Goal: Task Accomplishment & Management: Use online tool/utility

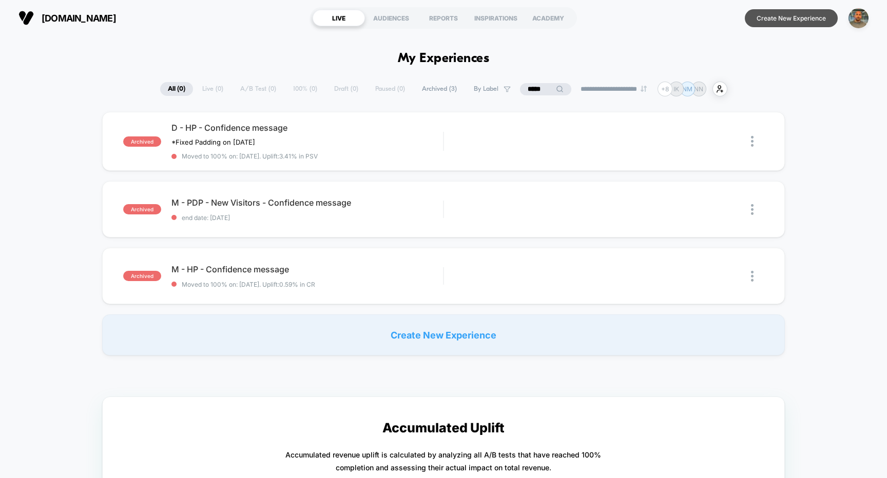
click at [770, 13] on button "Create New Experience" at bounding box center [791, 18] width 93 height 18
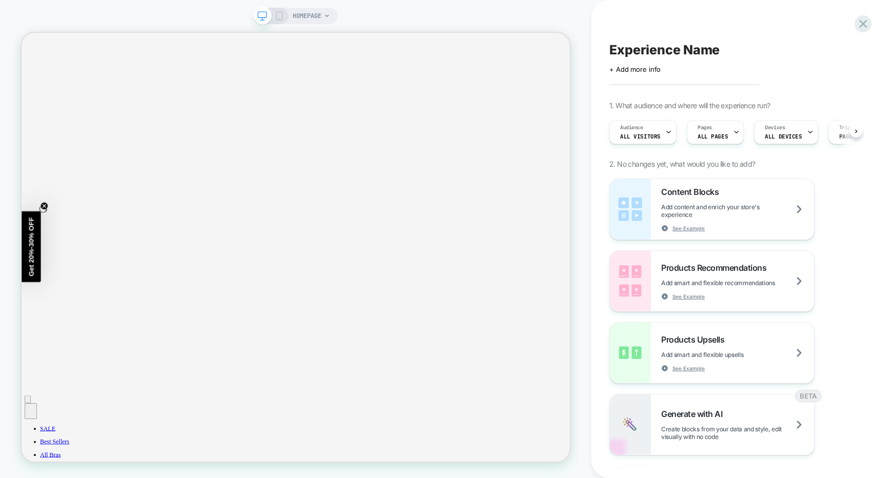
scroll to position [0, 1]
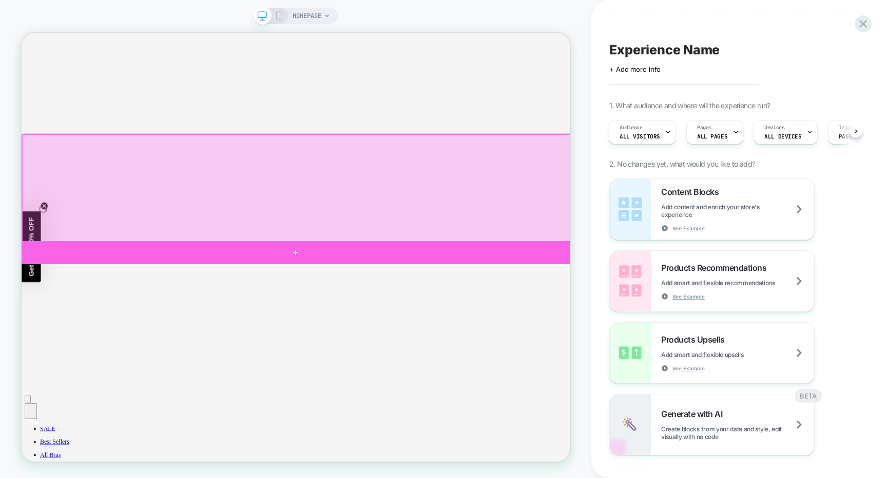
click at [609, 318] on div at bounding box center [387, 326] width 731 height 31
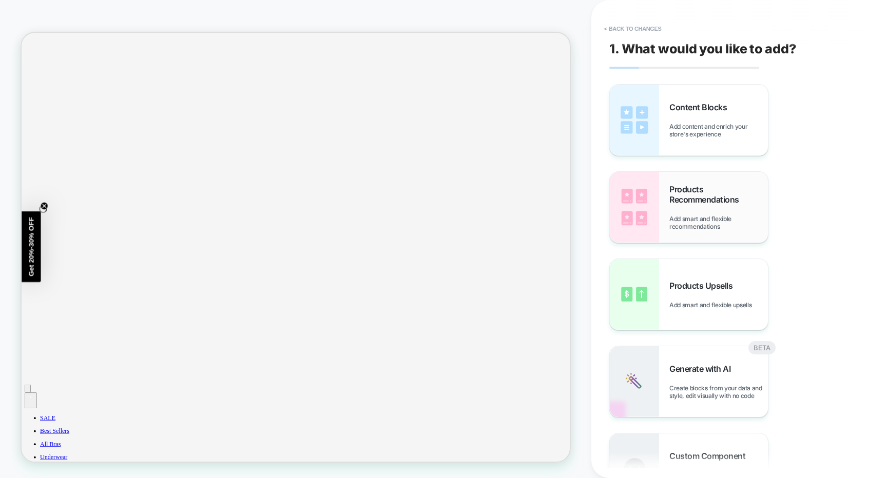
scroll to position [361, 0]
click at [702, 361] on div "Generate with AI Create blocks from your data and style, edit visually with no …" at bounding box center [689, 381] width 158 height 71
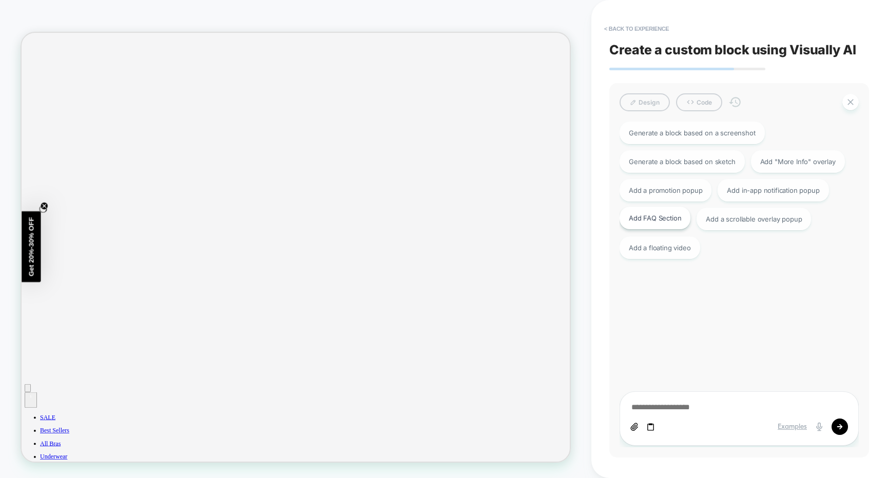
click at [673, 214] on div "Add FAQ Section" at bounding box center [655, 218] width 71 height 23
type textarea "*"
type textarea "**********"
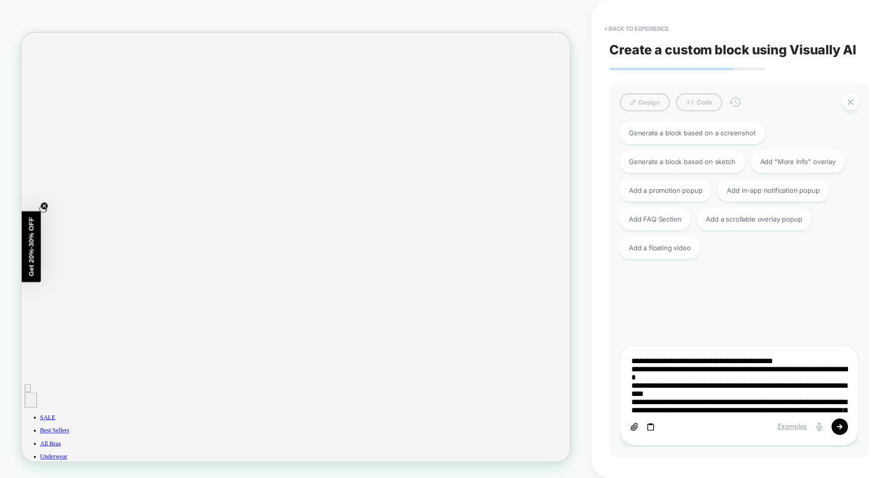
type textarea "*"
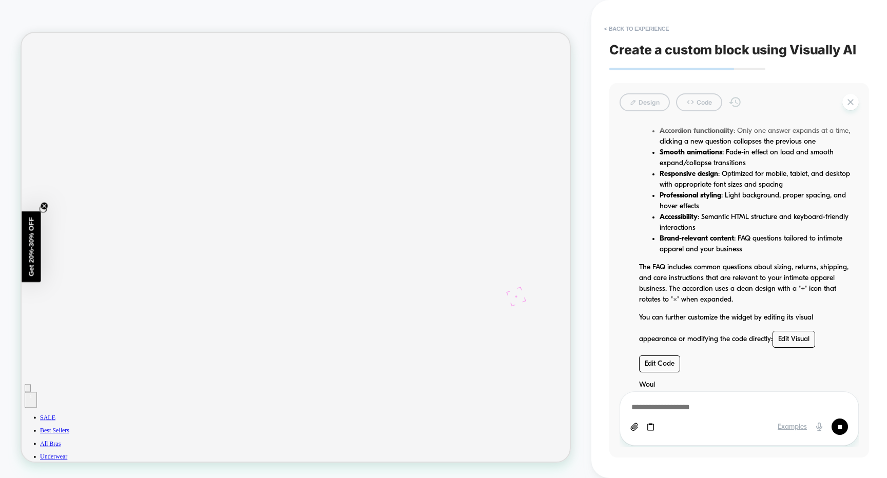
scroll to position [4664, 0]
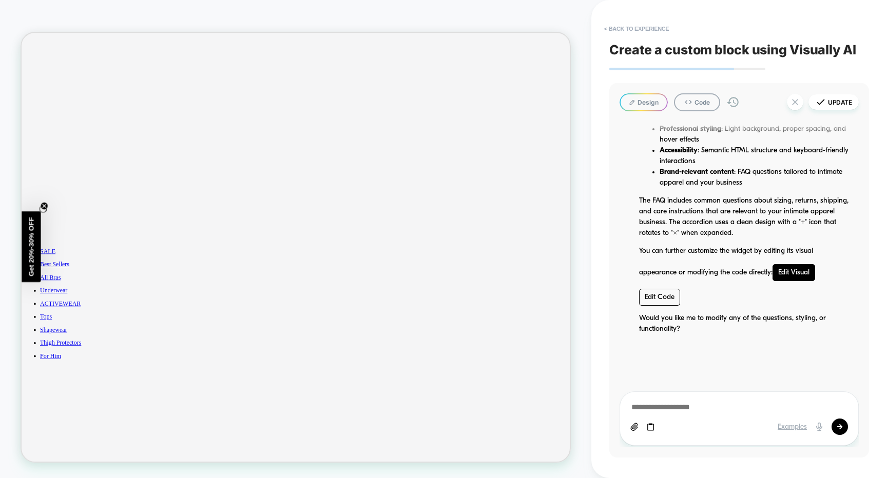
click at [778, 272] on link "Edit Visual" at bounding box center [794, 272] width 43 height 17
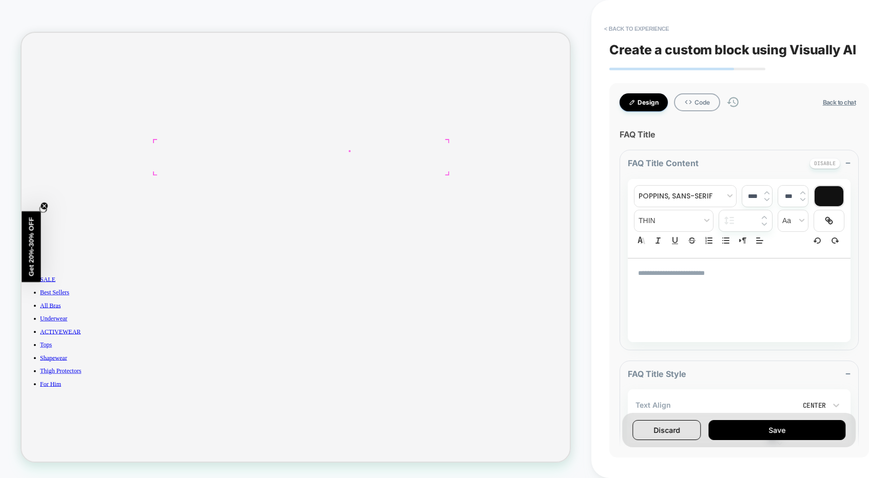
scroll to position [525, 0]
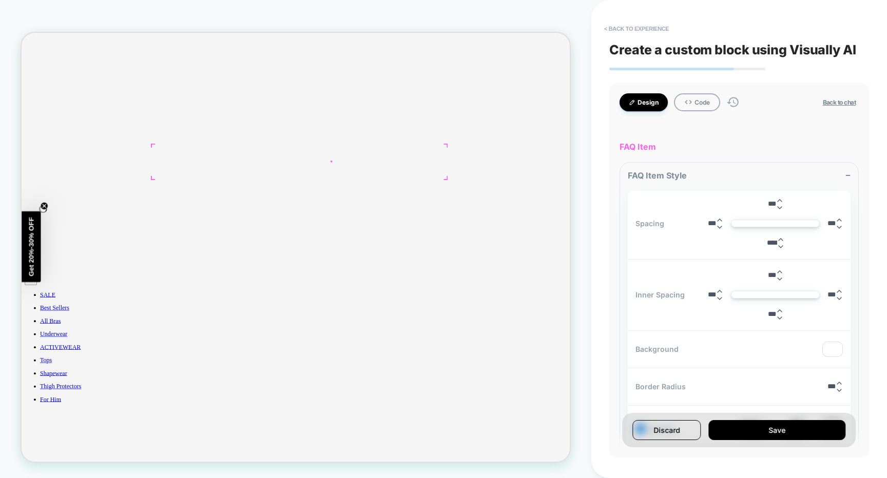
scroll to position [3060, 0]
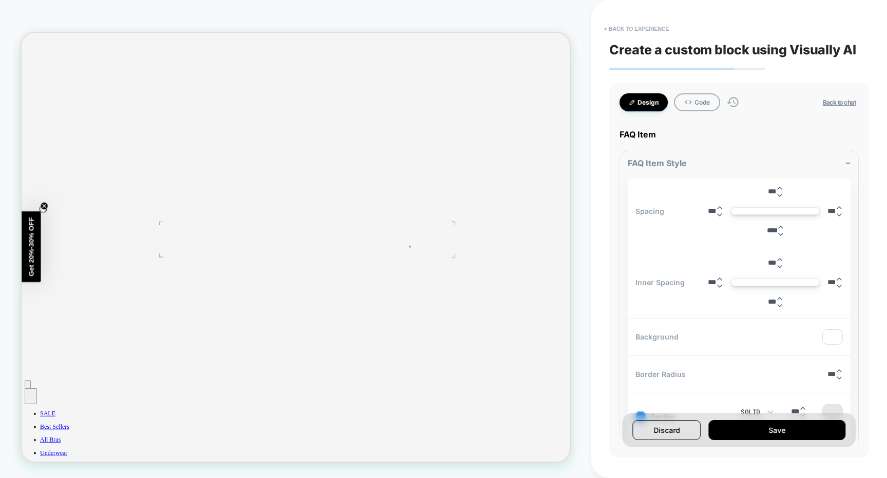
scroll to position [358, 0]
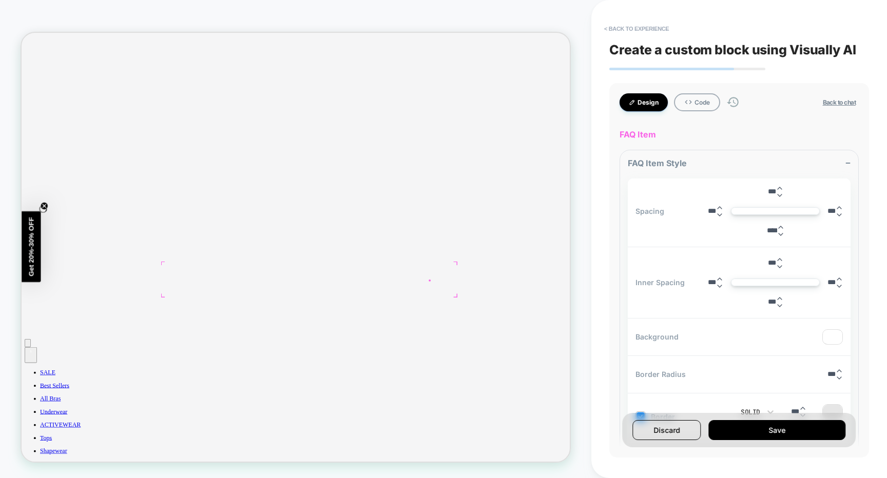
click at [720, 424] on button "Save" at bounding box center [777, 430] width 137 height 20
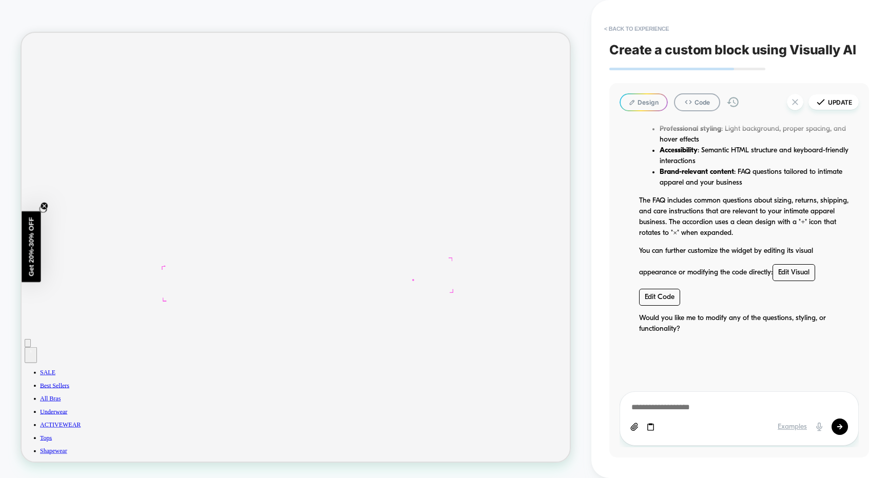
click at [660, 298] on link "Edit Code" at bounding box center [659, 297] width 41 height 17
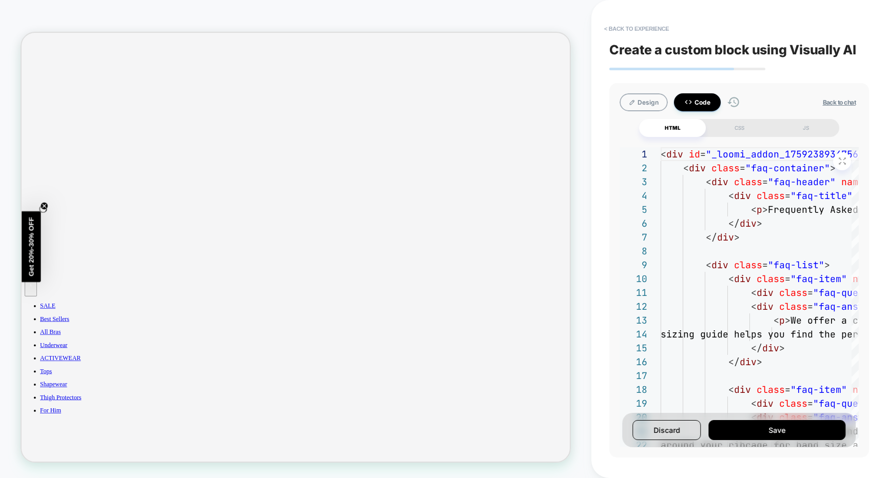
scroll to position [525, 0]
click at [631, 23] on button "< Back to experience" at bounding box center [636, 29] width 75 height 16
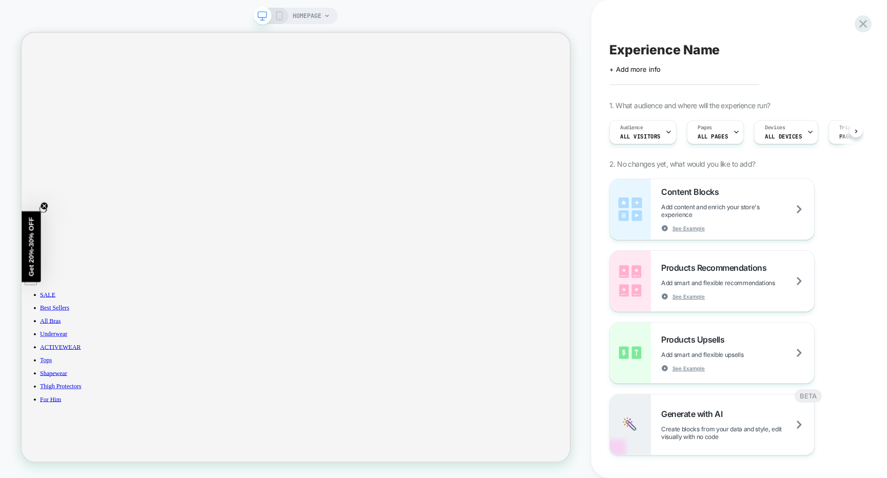
scroll to position [0, 1]
click at [667, 403] on div "Generate with AI Create blocks from your data and style, edit visually with no …" at bounding box center [712, 425] width 204 height 61
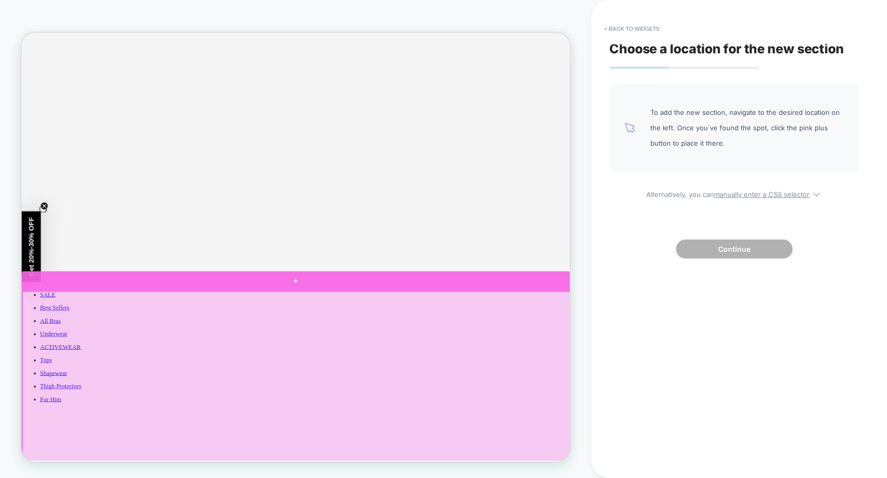
click at [580, 371] on div at bounding box center [387, 365] width 731 height 26
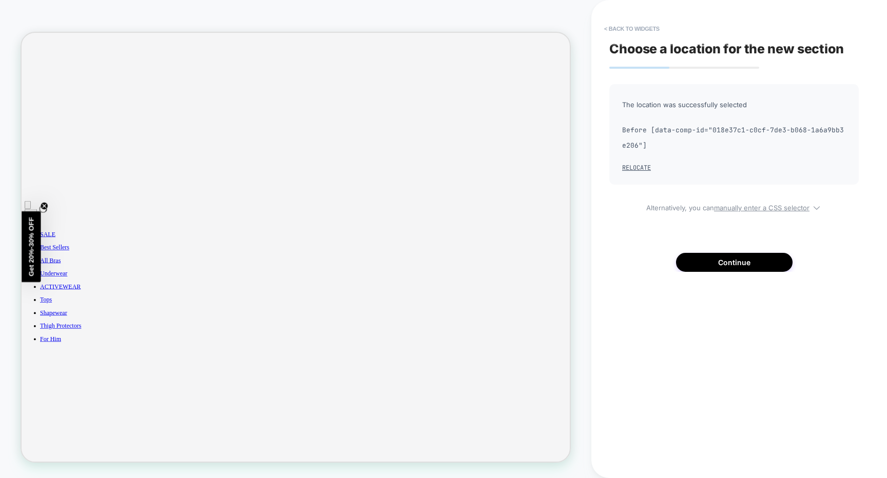
scroll to position [606, 0]
click at [726, 263] on button "Continue" at bounding box center [734, 262] width 117 height 19
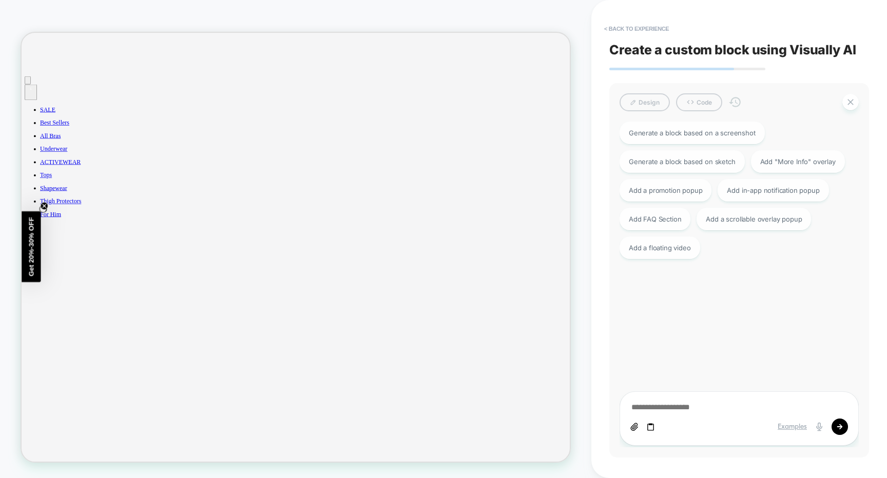
scroll to position [775, 0]
click at [661, 220] on div "Add FAQ Section" at bounding box center [655, 218] width 71 height 23
type textarea "*"
type textarea "**********"
type textarea "*"
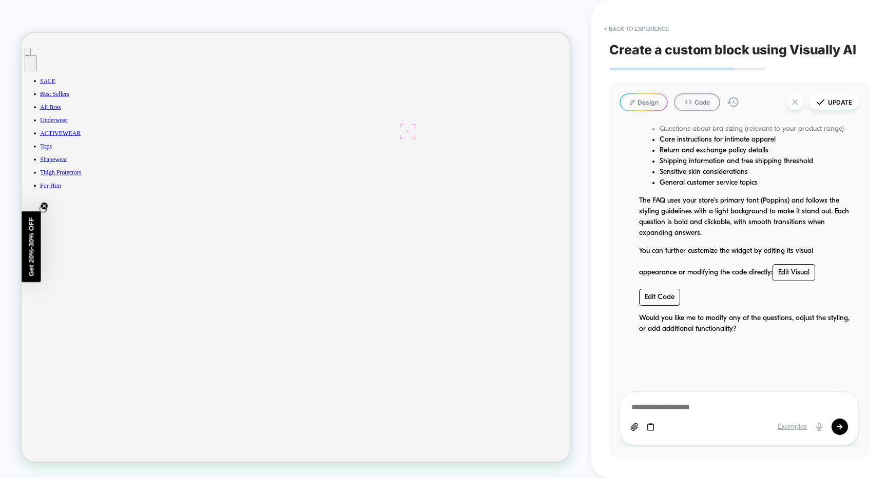
scroll to position [785, 0]
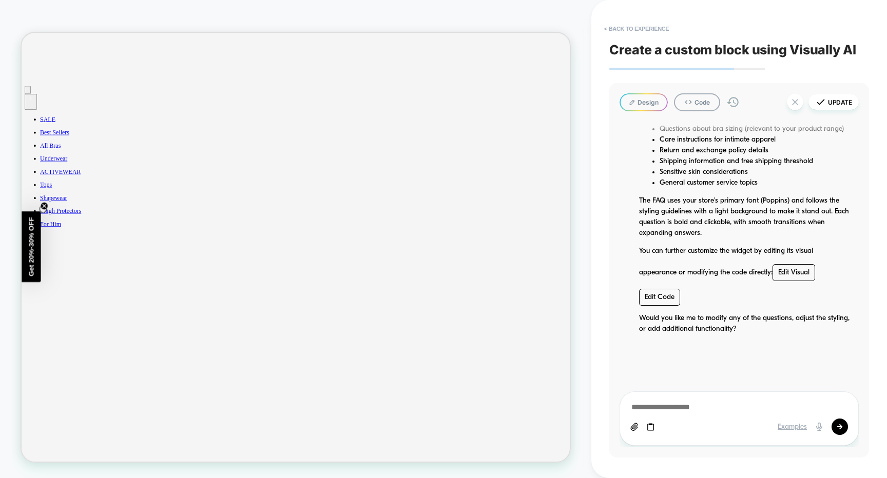
click at [654, 99] on button "Design" at bounding box center [644, 102] width 48 height 18
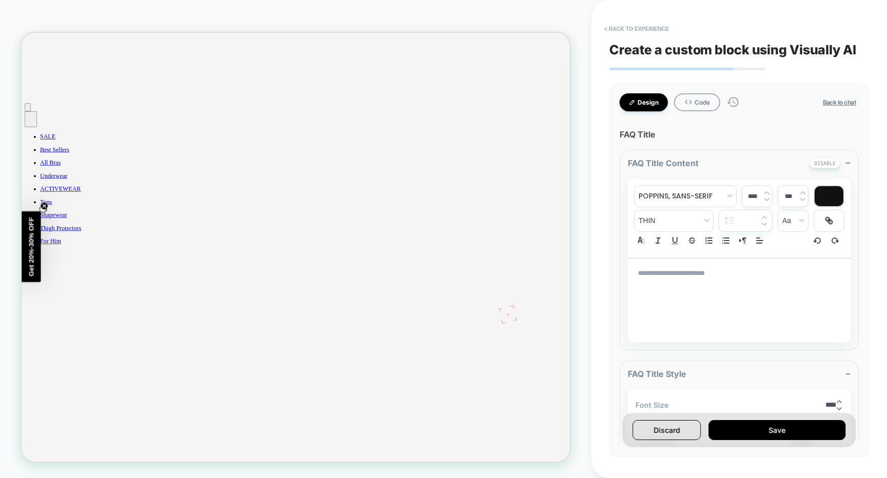
scroll to position [717, 0]
click at [643, 103] on button "Design" at bounding box center [644, 102] width 48 height 18
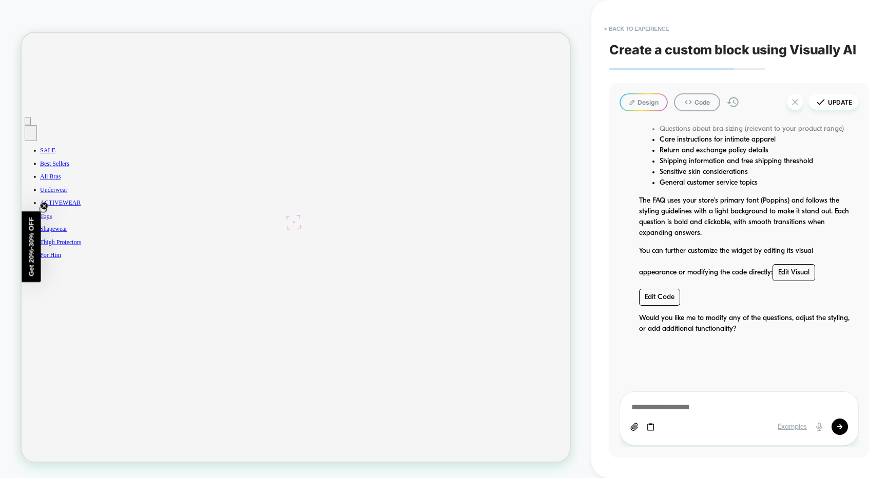
click at [653, 299] on link "Edit Code" at bounding box center [659, 297] width 41 height 17
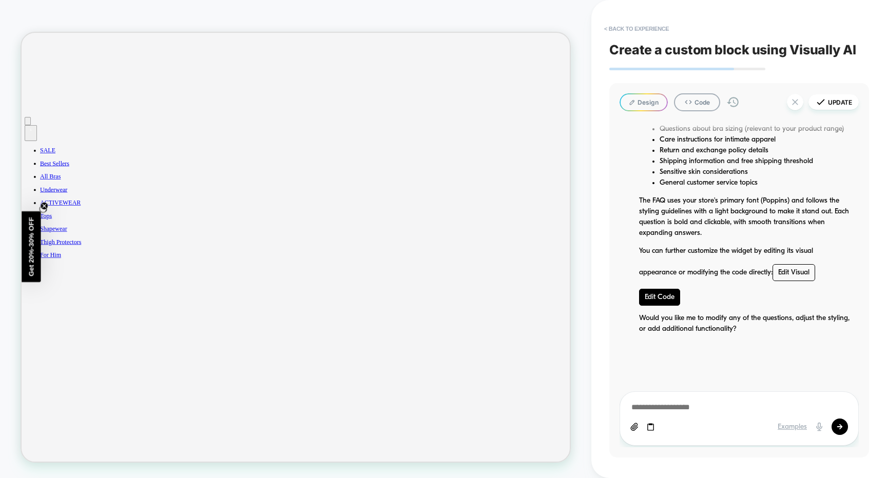
type textarea "*"
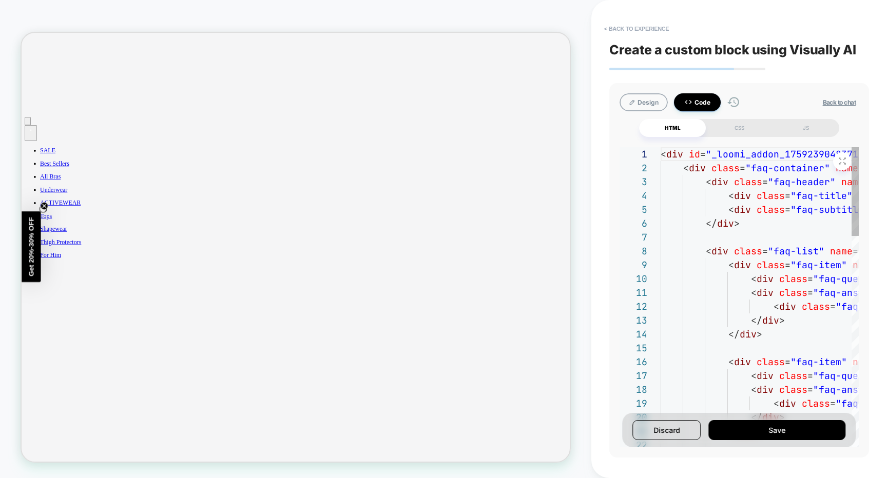
type textarea "**********"
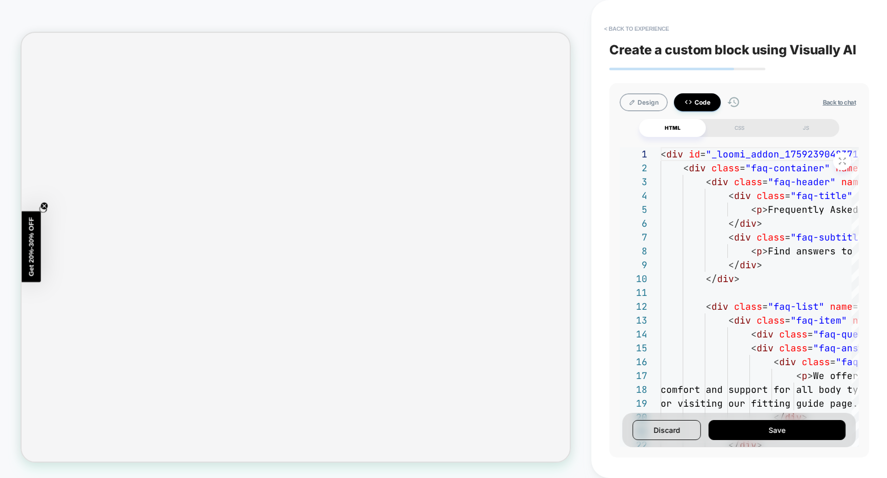
scroll to position [1061, 0]
click at [697, 102] on button "Code" at bounding box center [697, 102] width 47 height 18
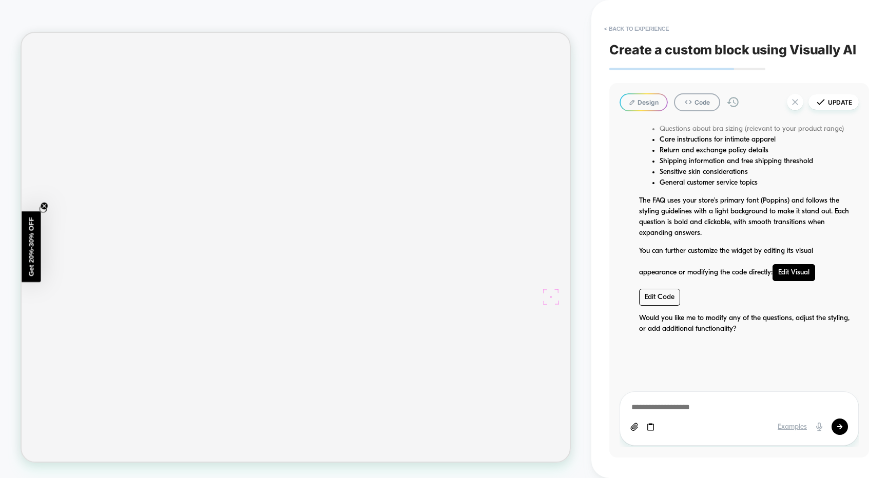
click at [787, 273] on link "Edit Visual" at bounding box center [794, 272] width 43 height 17
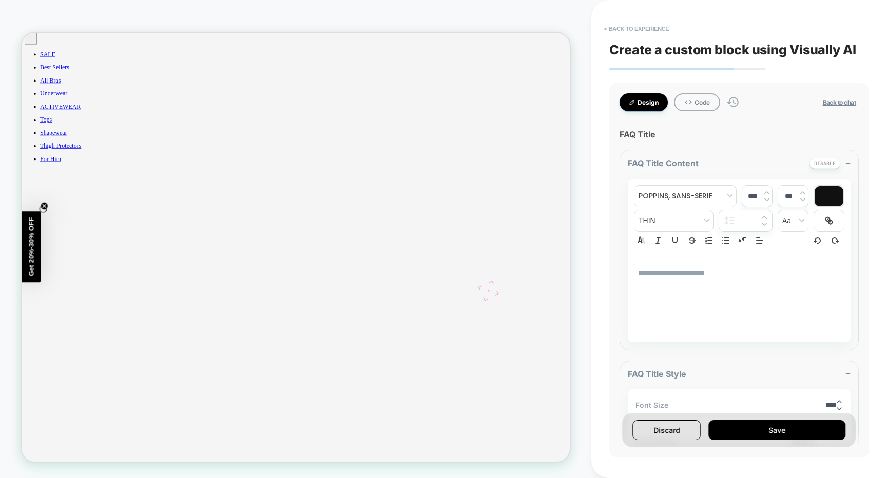
scroll to position [836, 0]
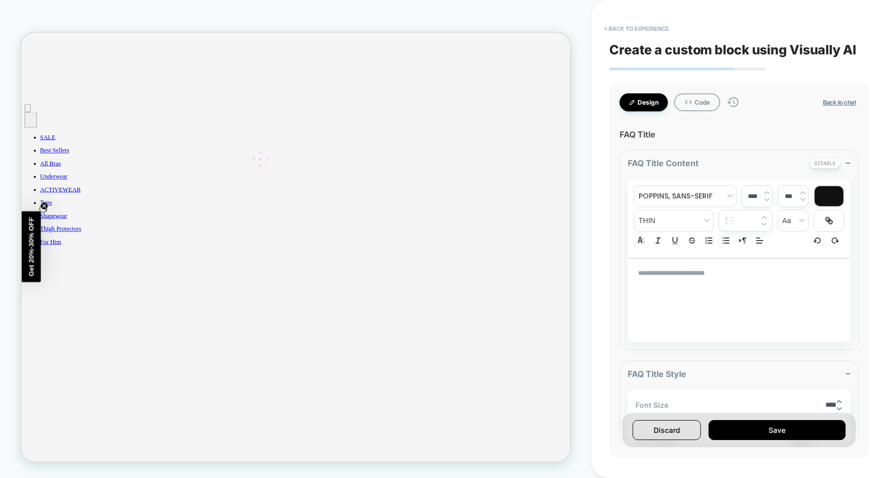
click at [639, 104] on button "Design" at bounding box center [644, 102] width 48 height 18
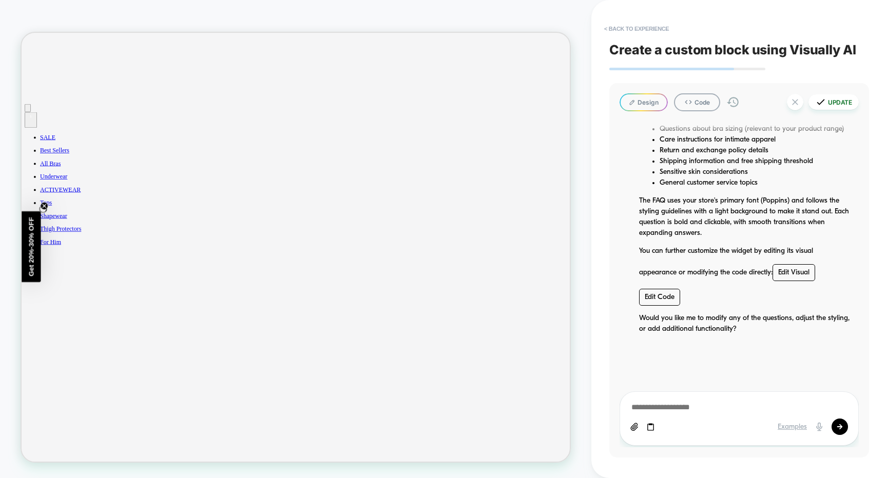
click at [844, 107] on button "Update" at bounding box center [833, 101] width 50 height 15
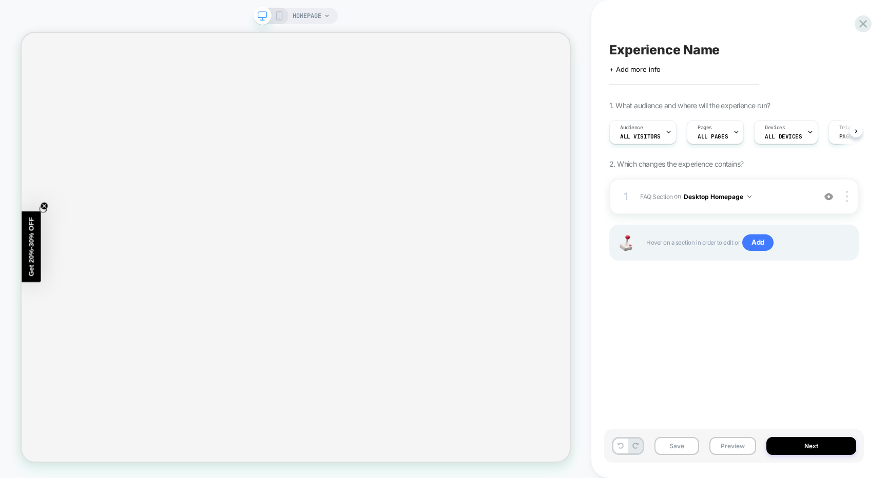
scroll to position [0, 1]
click at [783, 208] on div "1 FAQ Section Adding AI Generated Block BEFORE [data-comp-id="018e37c1-c0cf-7de…" at bounding box center [733, 197] width 249 height 36
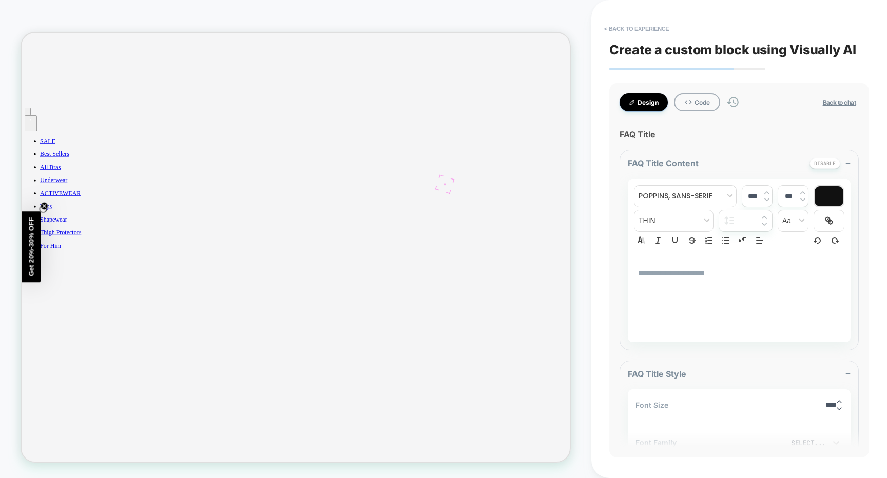
scroll to position [728, 0]
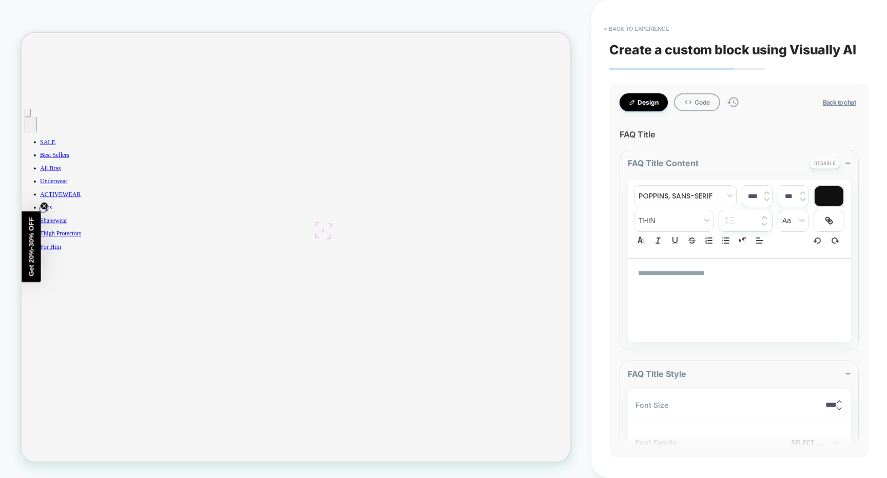
click at [644, 32] on button "< Back to experience" at bounding box center [636, 29] width 75 height 16
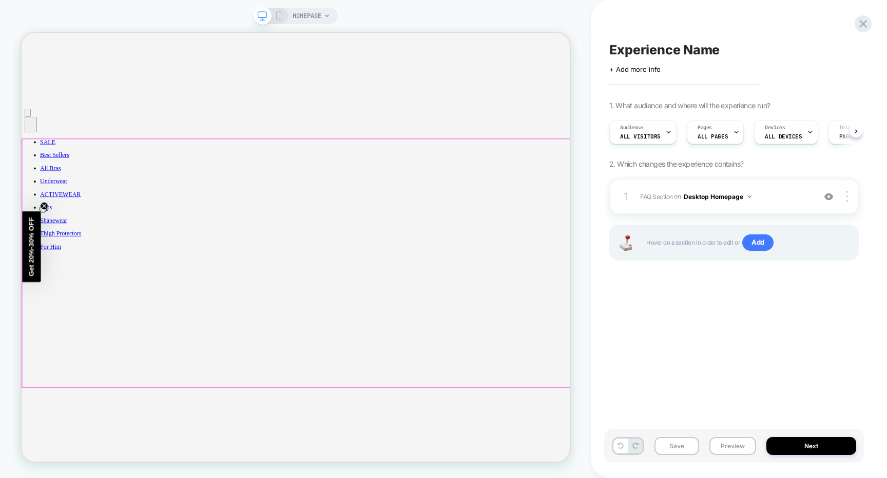
scroll to position [0, 1]
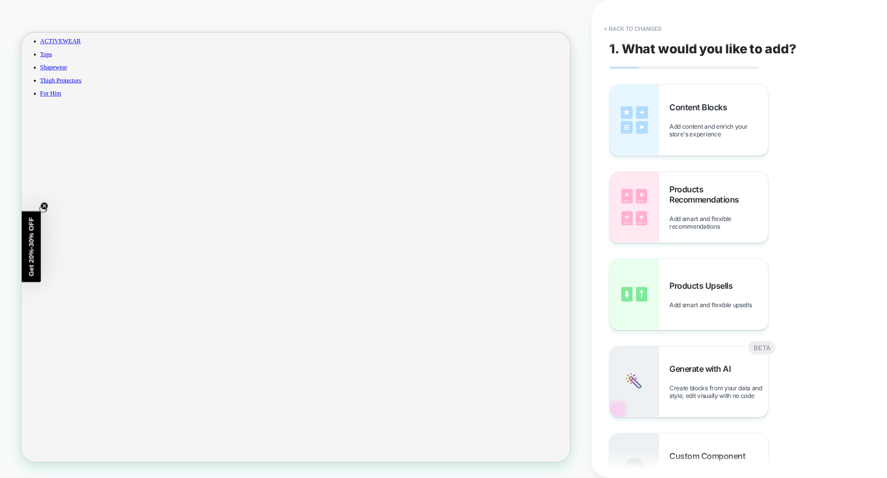
scroll to position [935, 0]
click at [702, 364] on span "Generate with AI" at bounding box center [702, 369] width 66 height 10
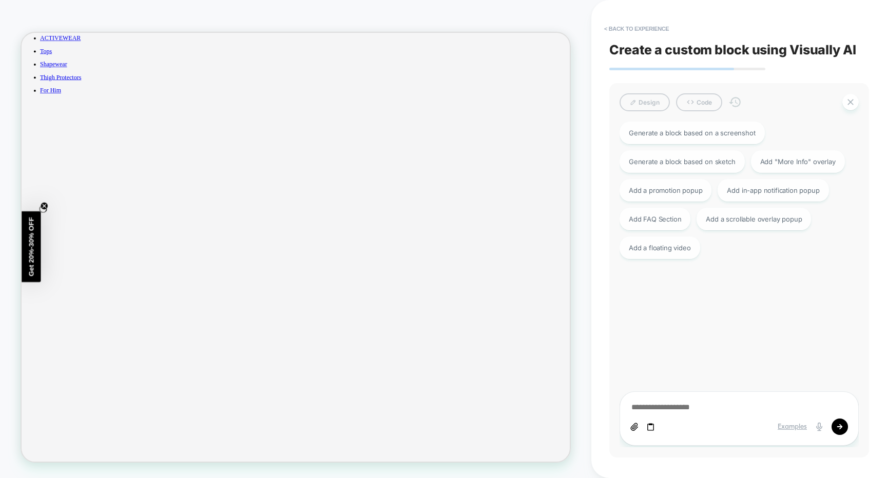
scroll to position [1074, 0]
click at [663, 215] on div "Add FAQ Section" at bounding box center [655, 218] width 71 height 23
type textarea "*"
type textarea "**********"
type textarea "*"
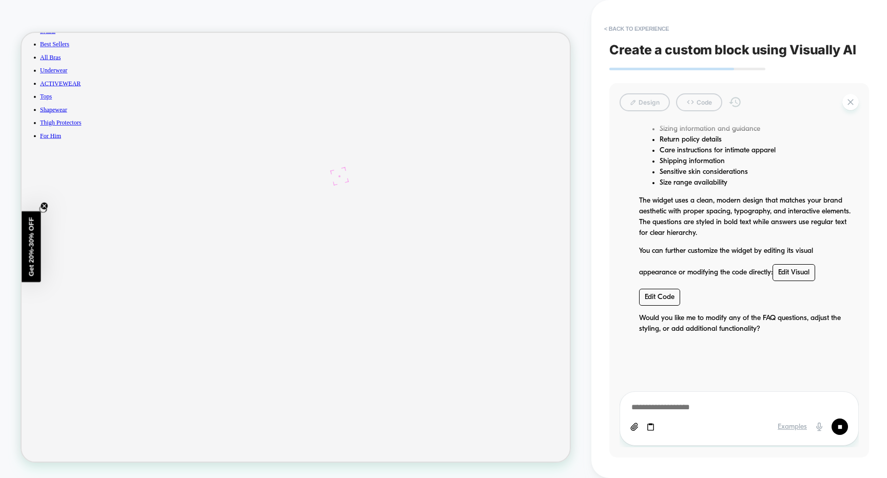
scroll to position [1030, 0]
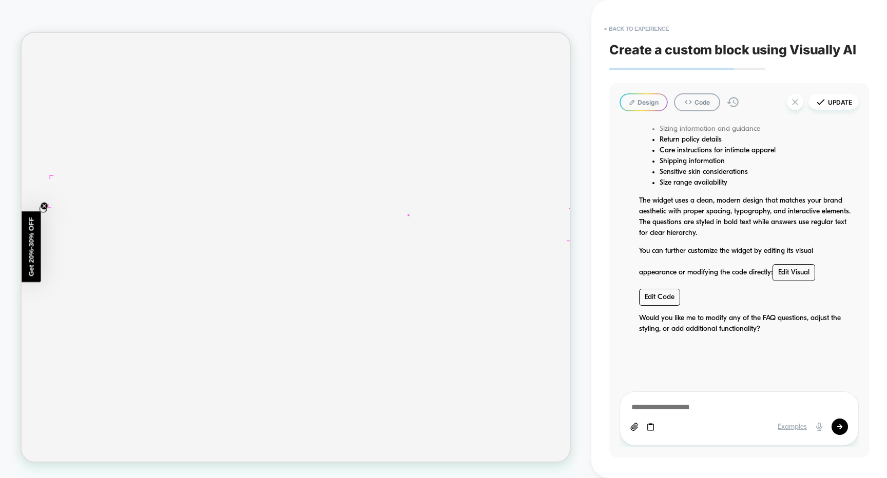
scroll to position [1030, 0]
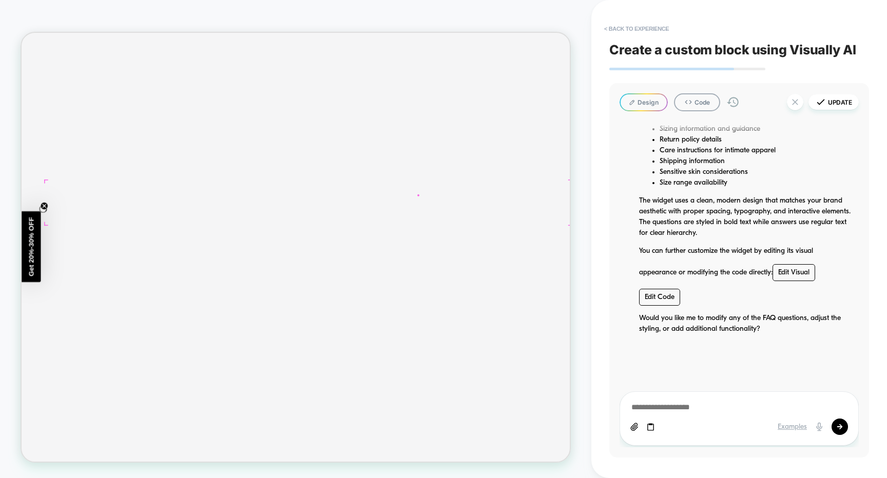
scroll to position [1030, 0]
click at [642, 104] on button "Design" at bounding box center [644, 102] width 48 height 18
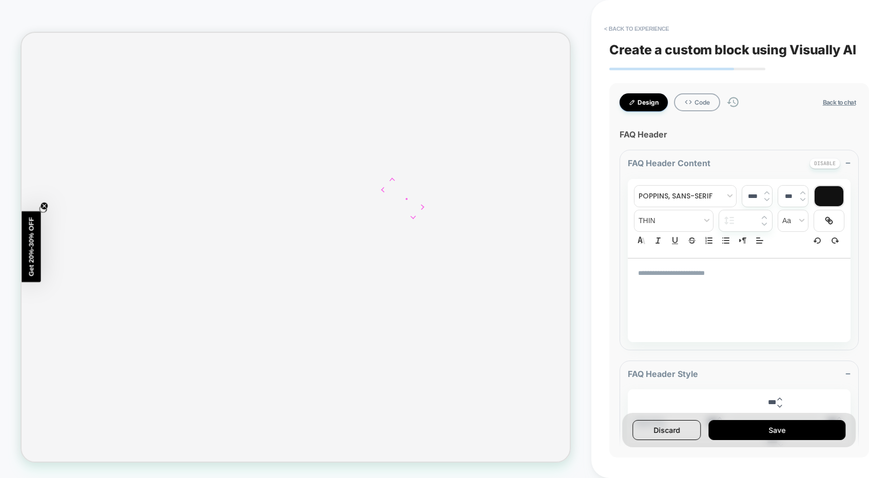
scroll to position [1083, 0]
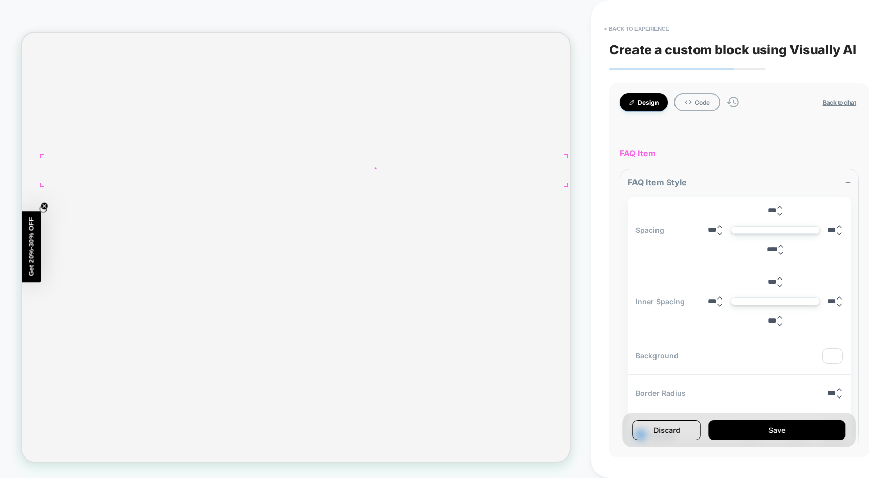
scroll to position [4224, 0]
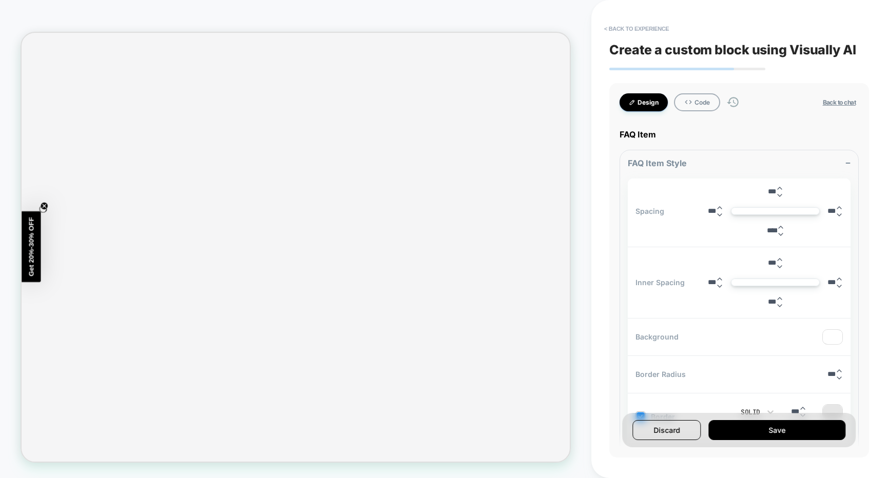
click at [651, 97] on button "Design" at bounding box center [644, 102] width 48 height 18
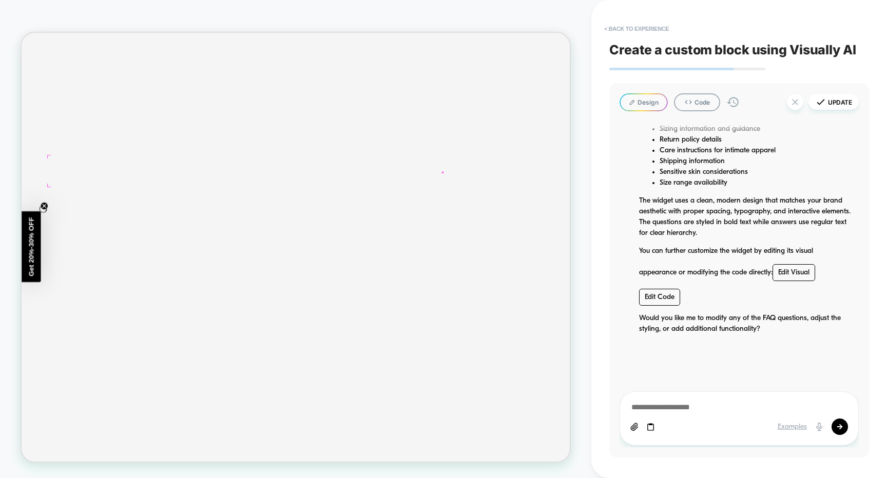
click at [620, 106] on div "Design Code Update" at bounding box center [739, 102] width 239 height 18
click at [646, 99] on button "Design" at bounding box center [644, 102] width 48 height 18
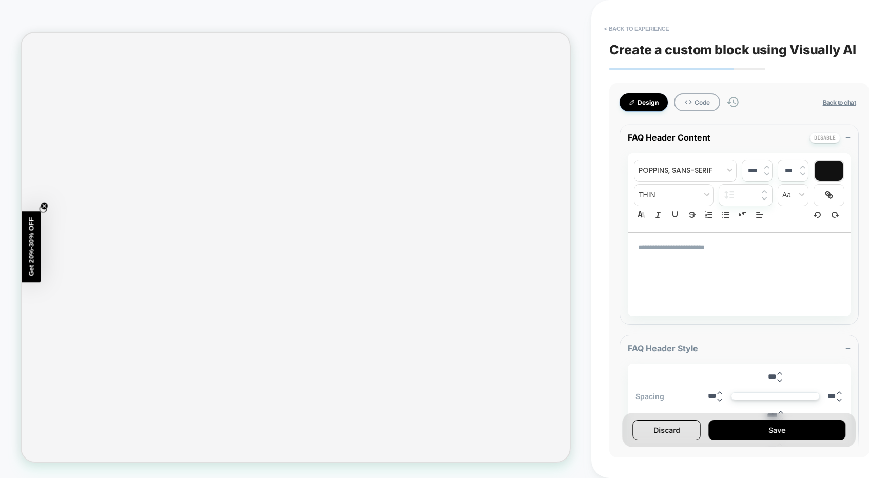
scroll to position [31, 0]
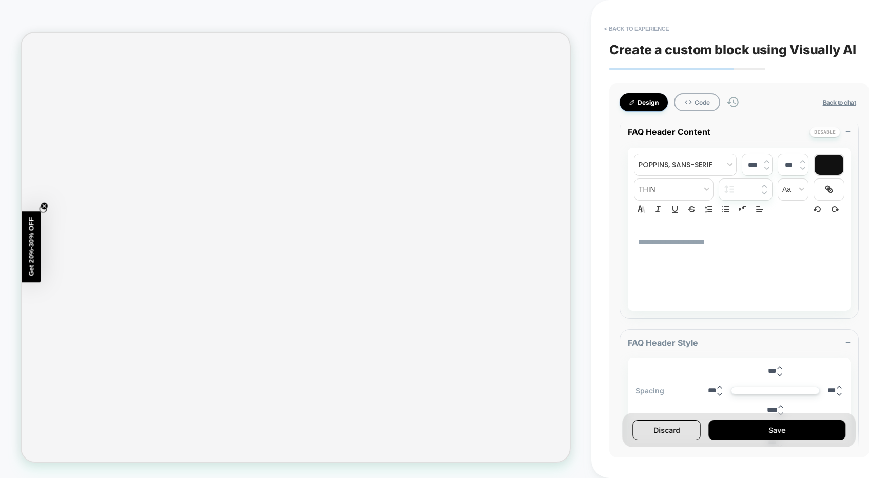
click at [643, 106] on button "Design" at bounding box center [644, 102] width 48 height 18
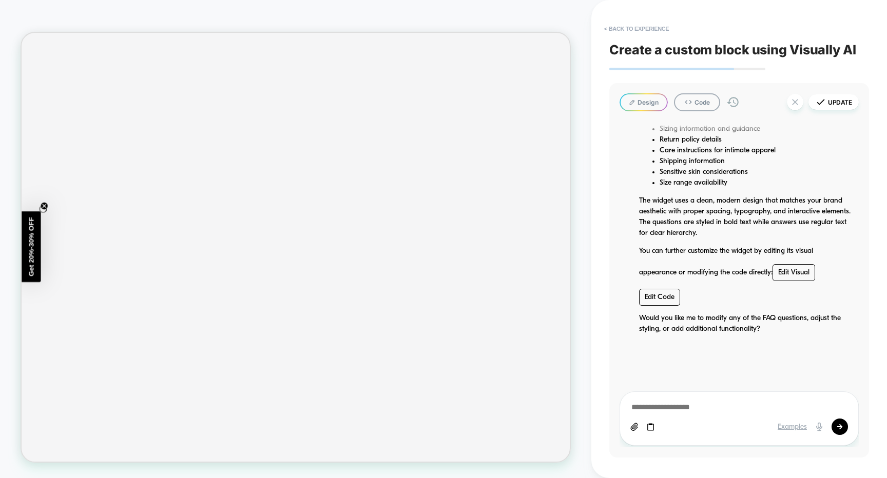
click at [636, 107] on button "Design" at bounding box center [644, 102] width 48 height 18
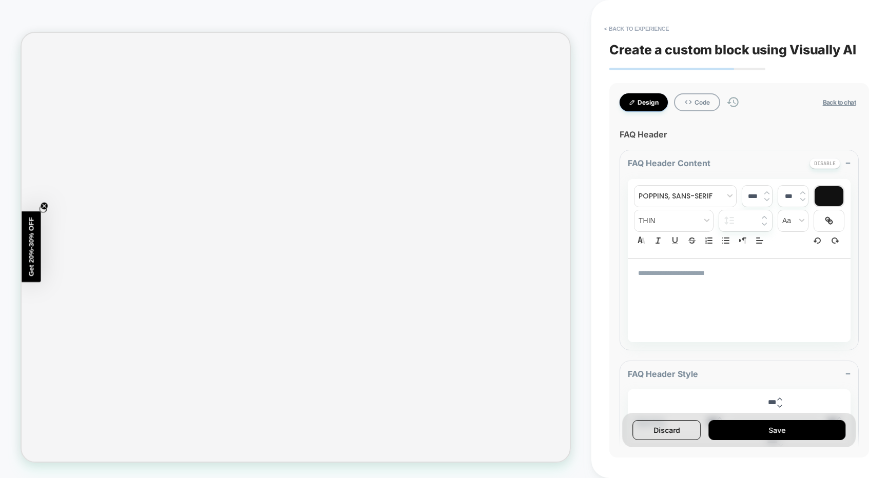
click at [642, 107] on button "Design" at bounding box center [644, 102] width 48 height 18
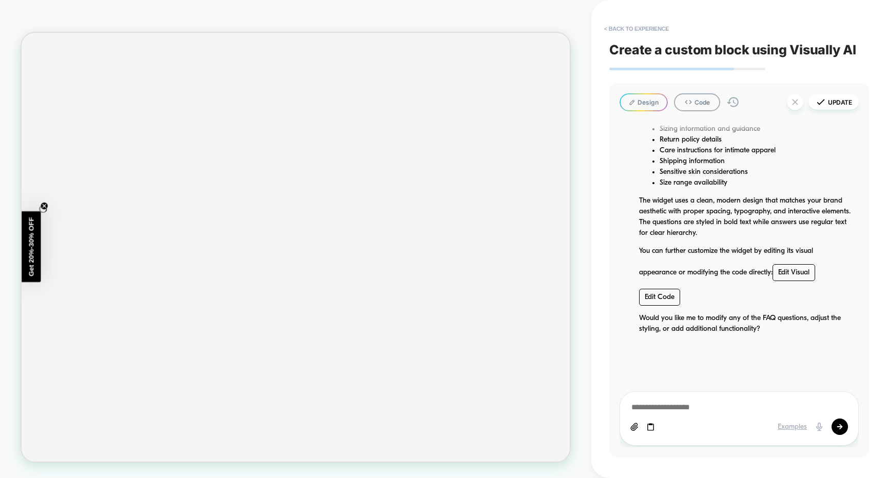
click at [646, 108] on button "Design" at bounding box center [644, 102] width 48 height 18
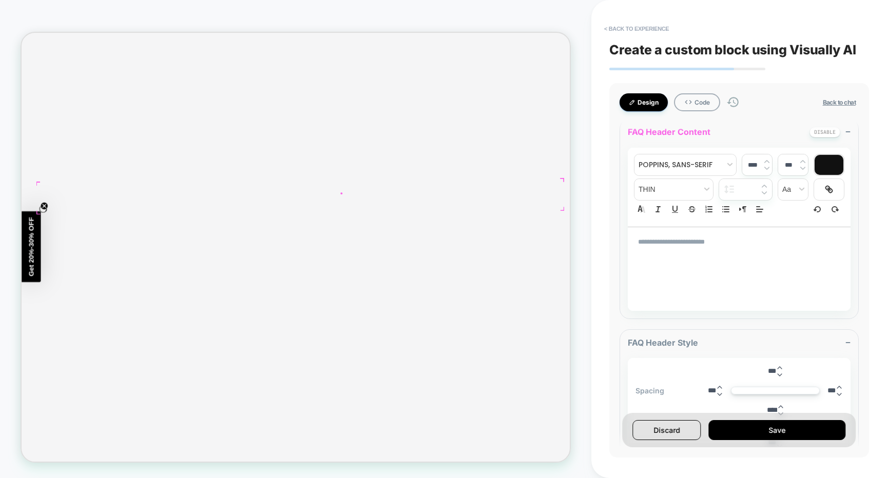
scroll to position [1017, 0]
click at [634, 26] on button "< Back to experience" at bounding box center [636, 29] width 75 height 16
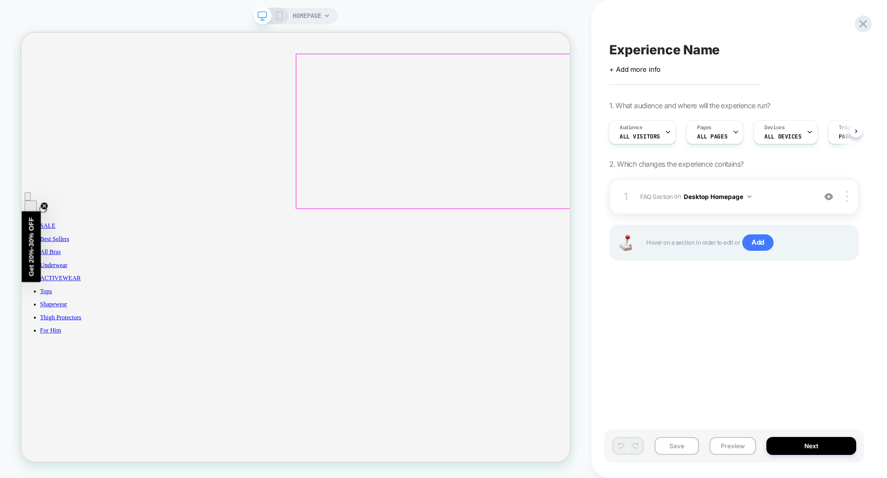
scroll to position [650, 0]
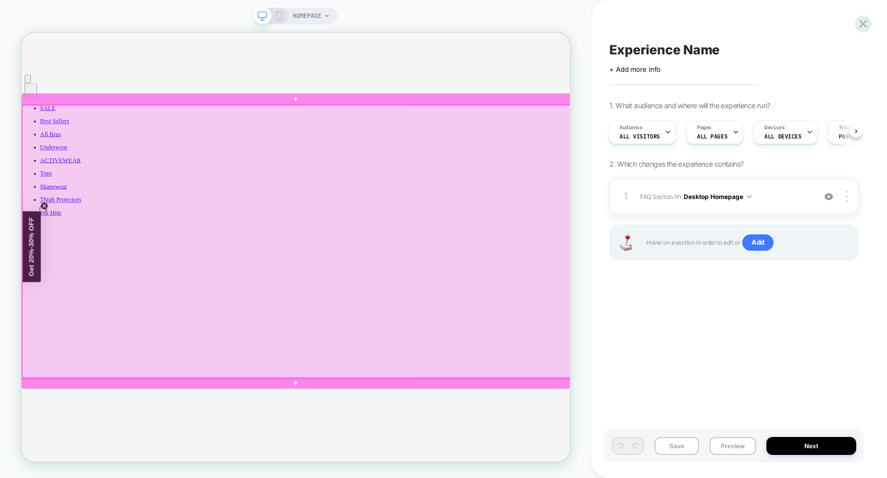
scroll to position [875, 0]
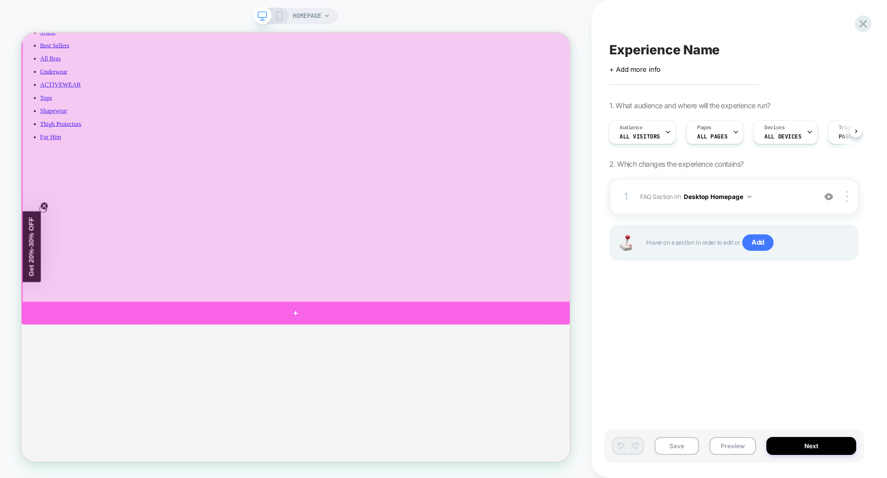
click at [707, 401] on div at bounding box center [387, 407] width 731 height 31
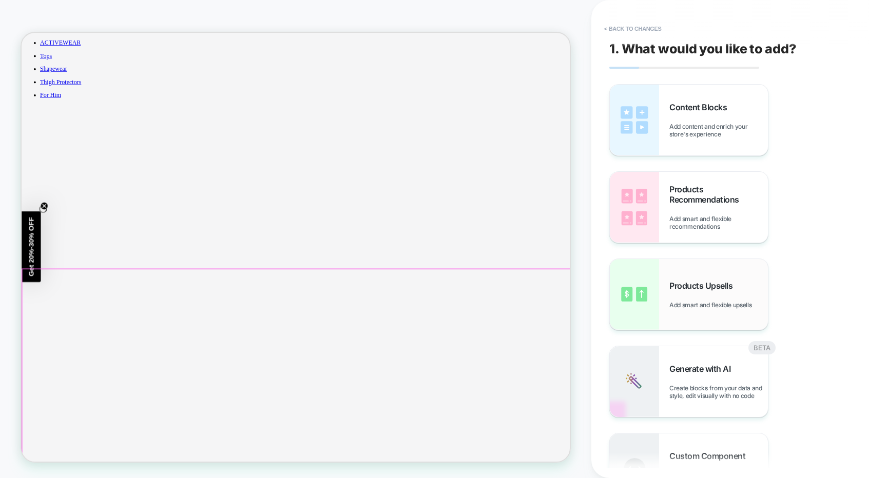
scroll to position [935, 0]
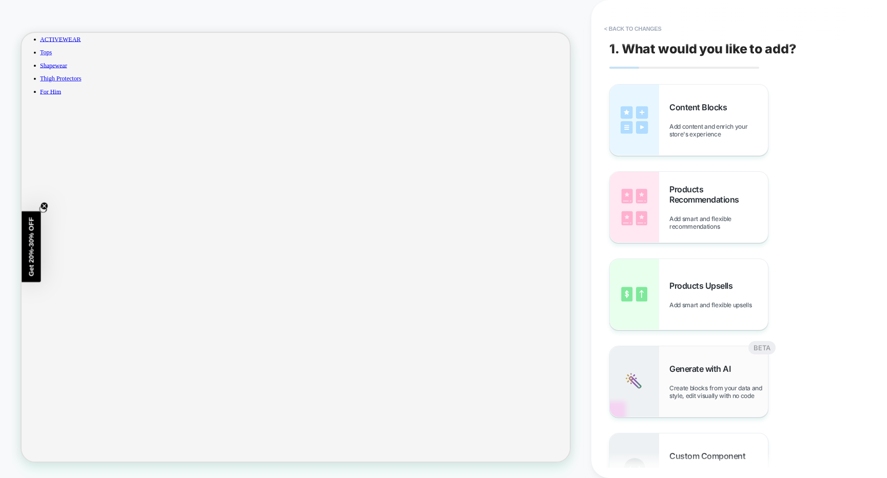
click at [678, 381] on div "Generate with AI Create blocks from your data and style, edit visually with no …" at bounding box center [718, 382] width 99 height 36
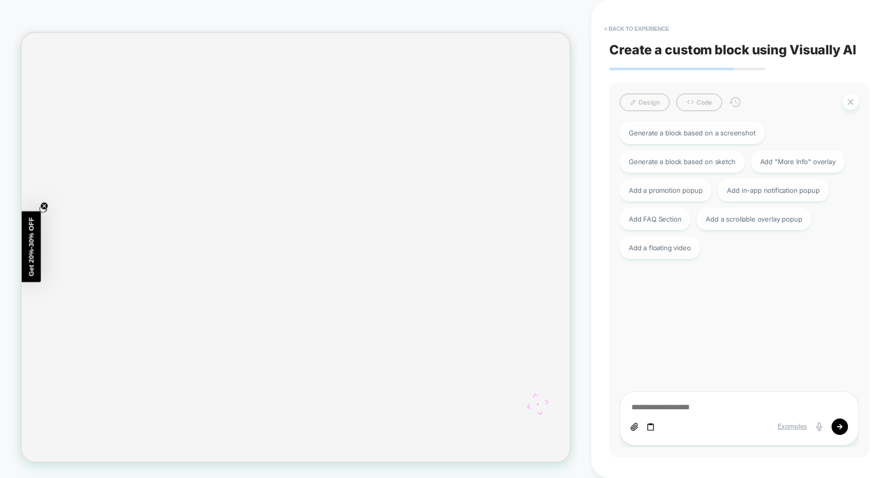
click at [670, 409] on textarea at bounding box center [739, 407] width 218 height 11
click at [732, 211] on div "Add a scrollable overlay popup" at bounding box center [754, 218] width 114 height 23
type textarea "*"
type textarea "**********"
type textarea "*"
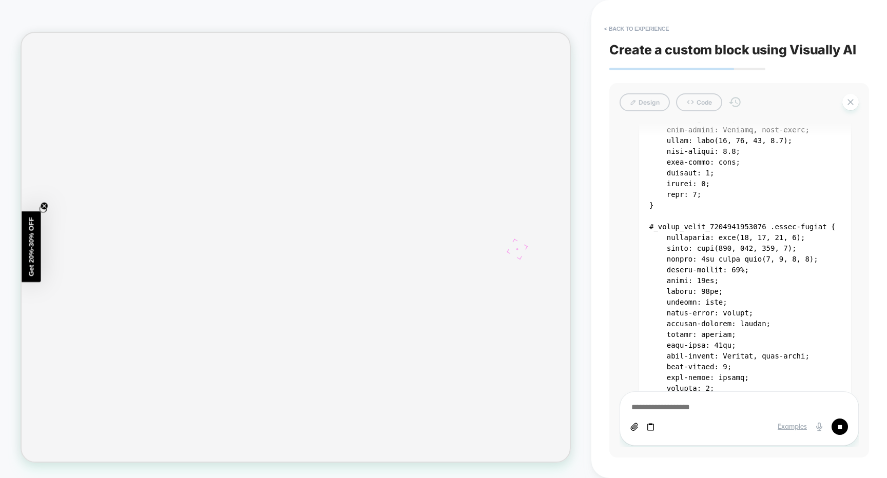
scroll to position [892, 0]
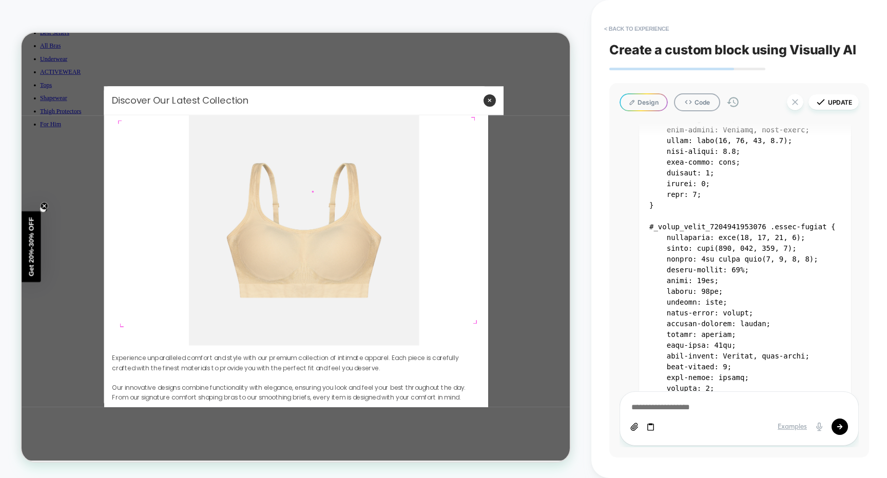
click at [410, 244] on img at bounding box center [397, 296] width 307 height 307
click at [262, 126] on div "Discover Our Latest Collection" at bounding box center [390, 122] width 496 height 17
click at [296, 126] on div "Discover Our Latest Collection" at bounding box center [390, 122] width 496 height 17
click at [287, 122] on div "Discover Our Latest Collection" at bounding box center [390, 122] width 496 height 17
click at [319, 122] on div "Discover Our Latest Collection" at bounding box center [390, 122] width 496 height 17
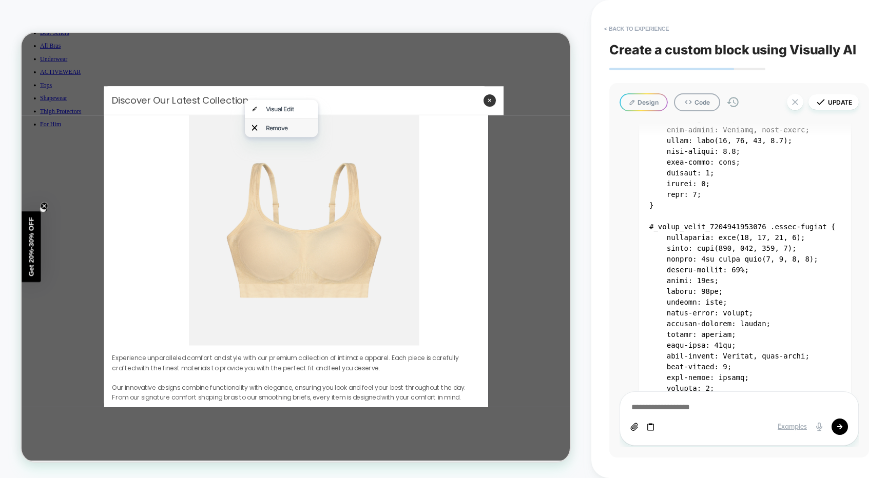
click at [339, 158] on div "Remove" at bounding box center [368, 159] width 98 height 25
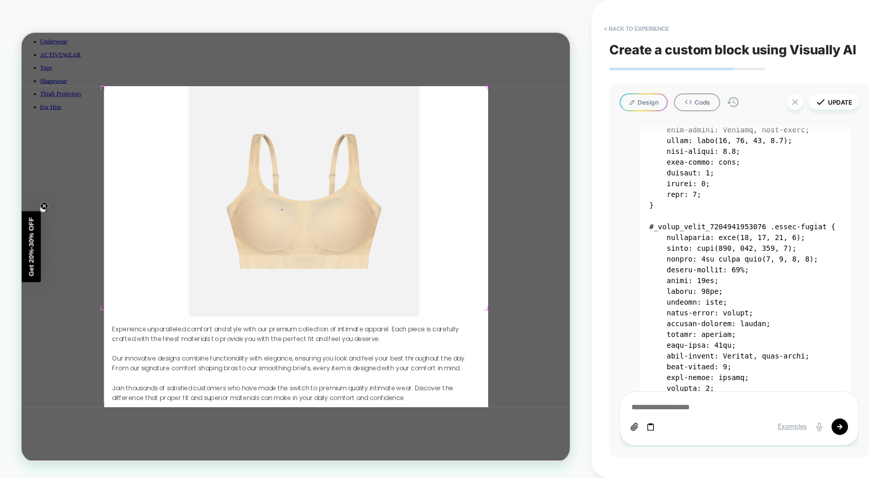
scroll to position [31, 0]
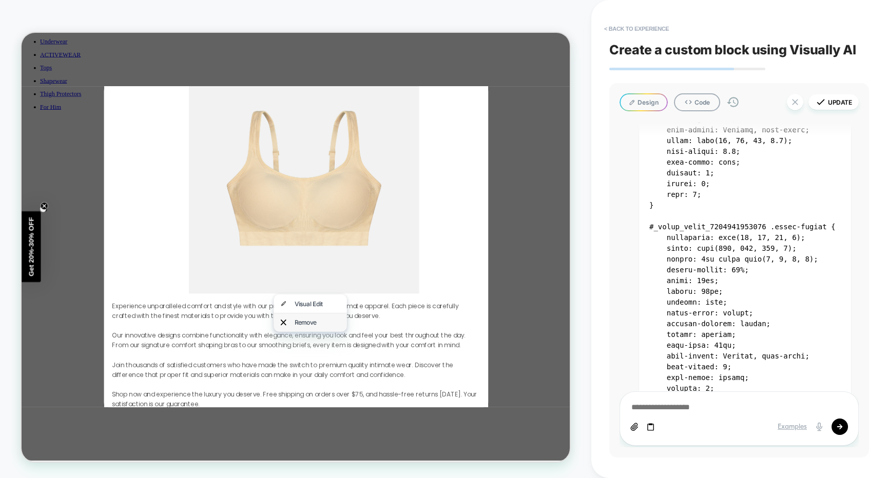
click at [378, 420] on div "Remove" at bounding box center [407, 419] width 98 height 25
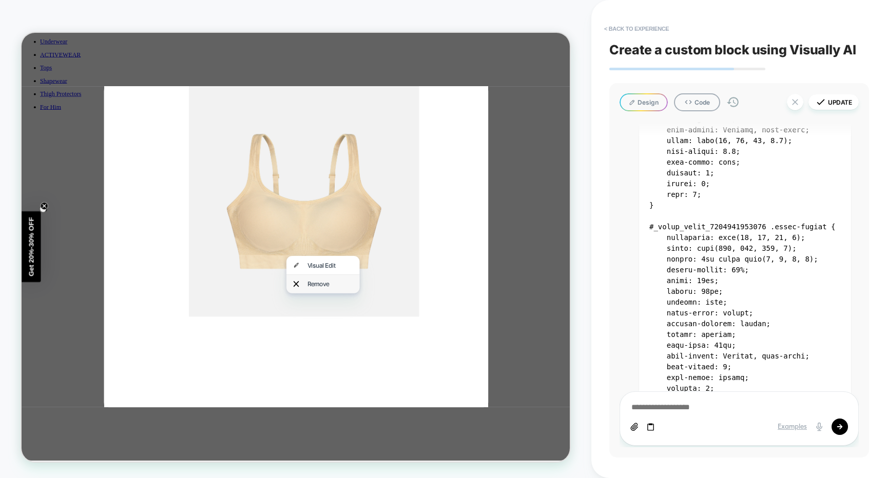
click at [392, 379] on div "Remove" at bounding box center [424, 368] width 98 height 25
type textarea "*"
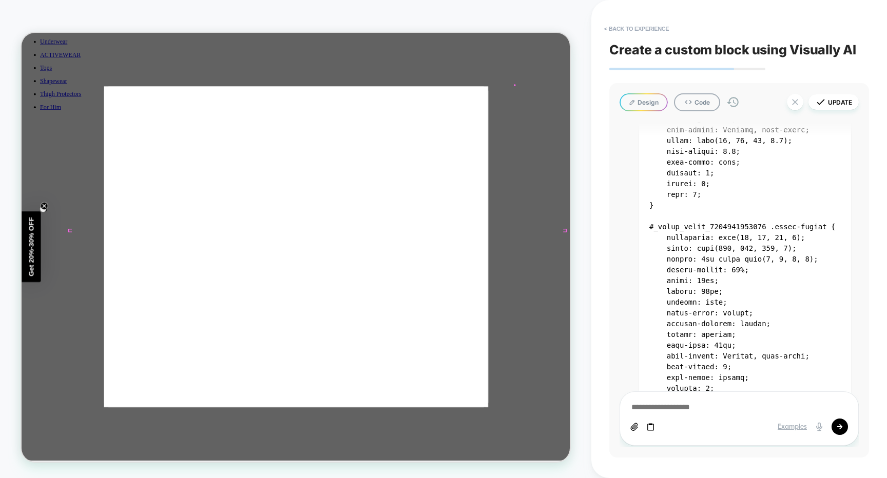
click at [679, 102] on div at bounding box center [387, 318] width 731 height 571
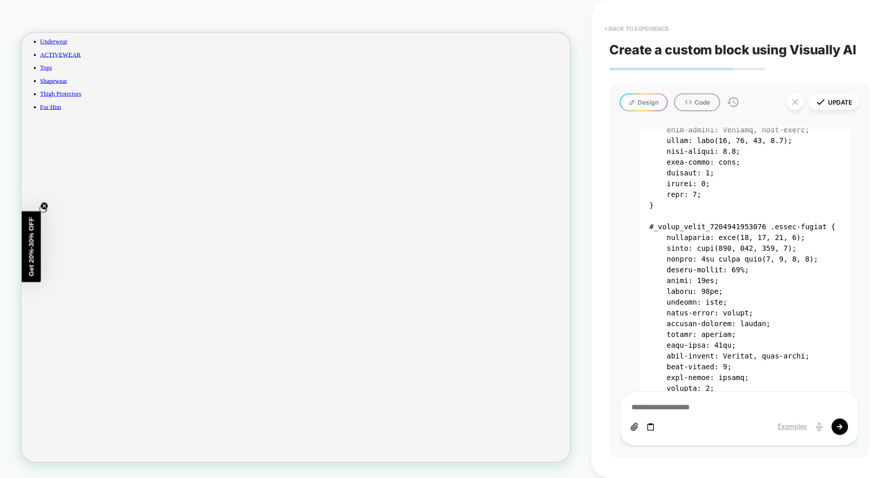
click at [658, 31] on button "< Back to experience" at bounding box center [636, 29] width 75 height 16
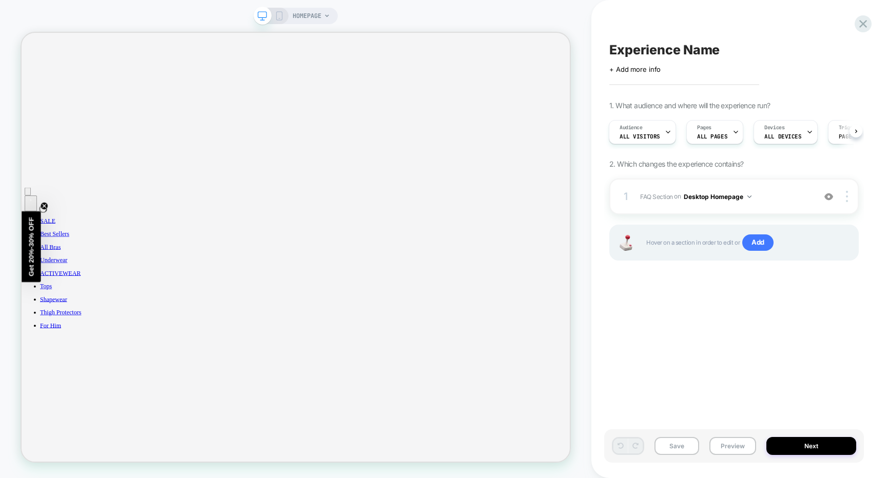
scroll to position [657, 0]
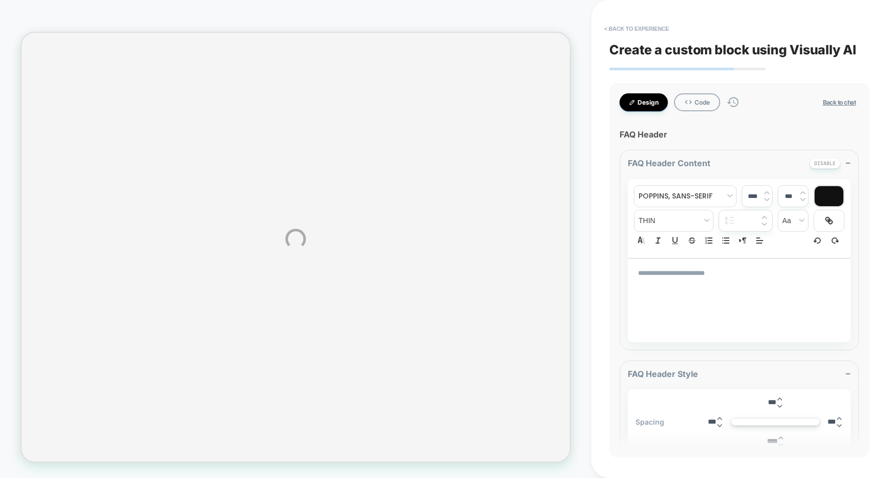
click at [631, 24] on div "HOMEPAGE < Back to experience Create a custom block using Visually AI Design Co…" at bounding box center [443, 239] width 887 height 478
click at [630, 25] on div "HOMEPAGE < Back to experience Create a custom block using Visually AI Design Co…" at bounding box center [443, 239] width 887 height 478
click at [616, 30] on div "HOMEPAGE < Back to experience Create a custom block using Visually AI Design Co…" at bounding box center [443, 239] width 887 height 478
type textarea "*"
click at [629, 29] on button "< Back to experience" at bounding box center [636, 29] width 75 height 16
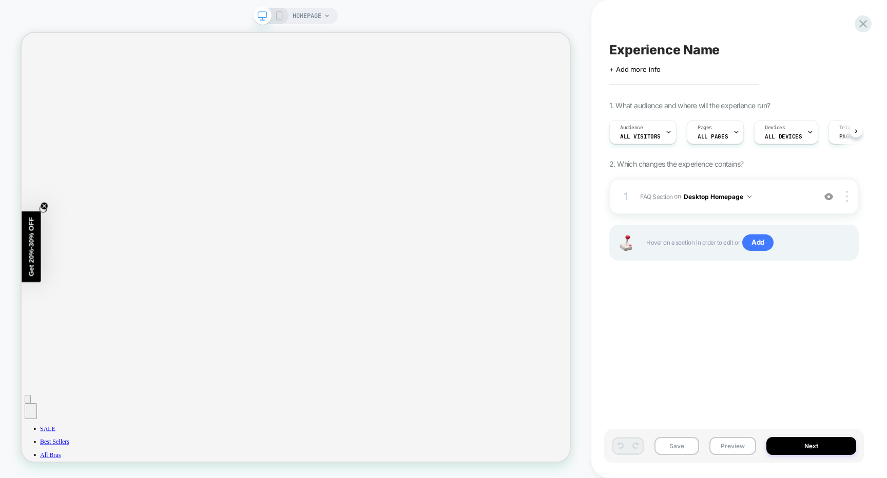
scroll to position [0, 1]
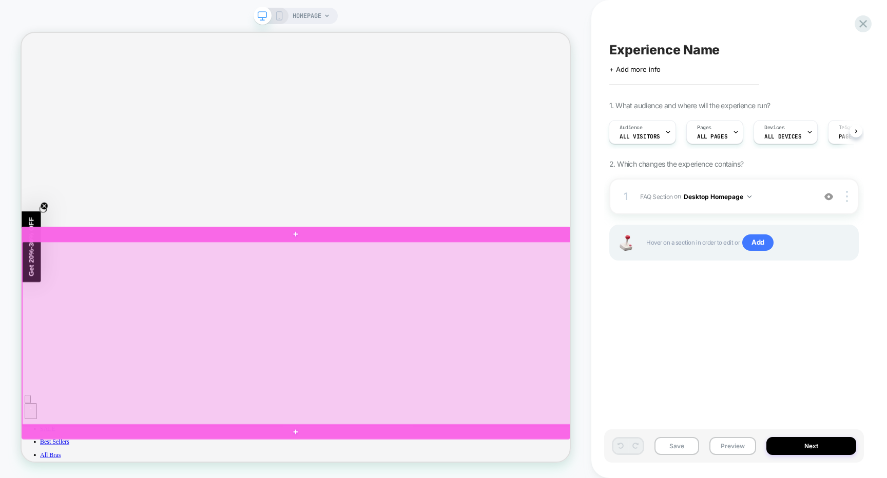
click at [357, 318] on div at bounding box center [388, 434] width 731 height 245
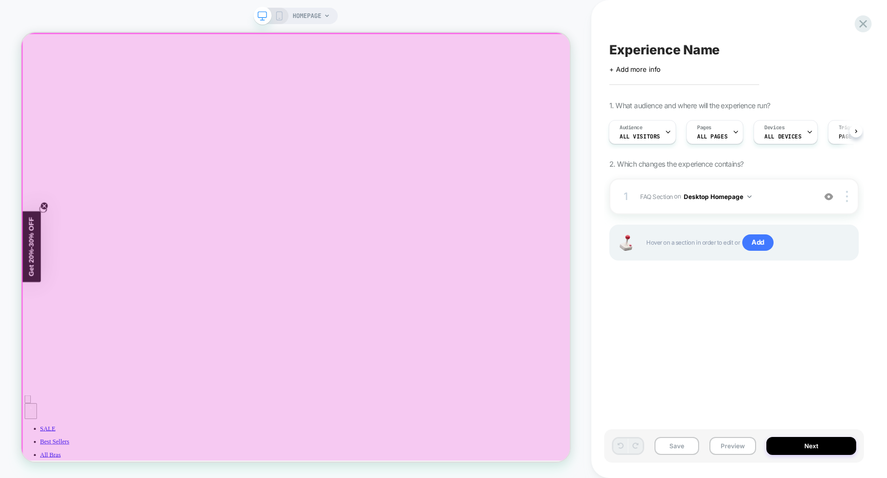
click at [281, 248] on div at bounding box center [388, 319] width 731 height 571
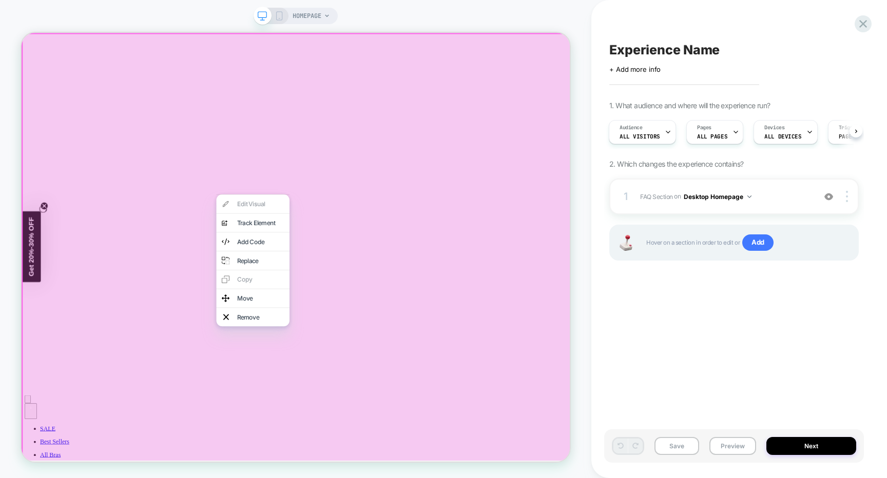
click at [391, 146] on div at bounding box center [389, 320] width 735 height 574
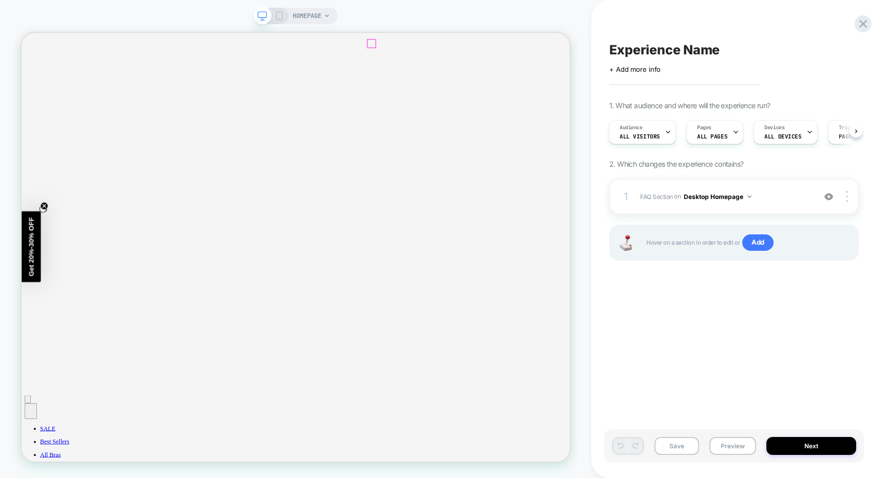
click at [721, 79] on div at bounding box center [718, 92] width 21 height 29
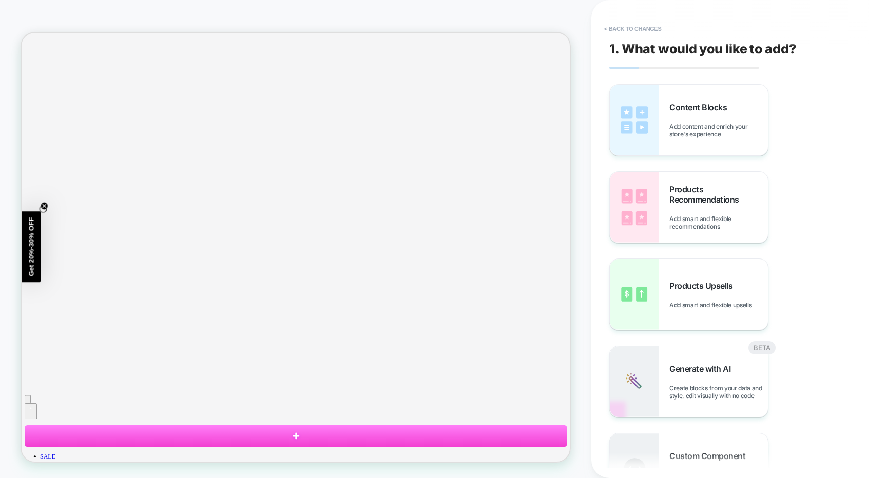
click at [645, 25] on button "< Back to changes" at bounding box center [633, 29] width 68 height 16
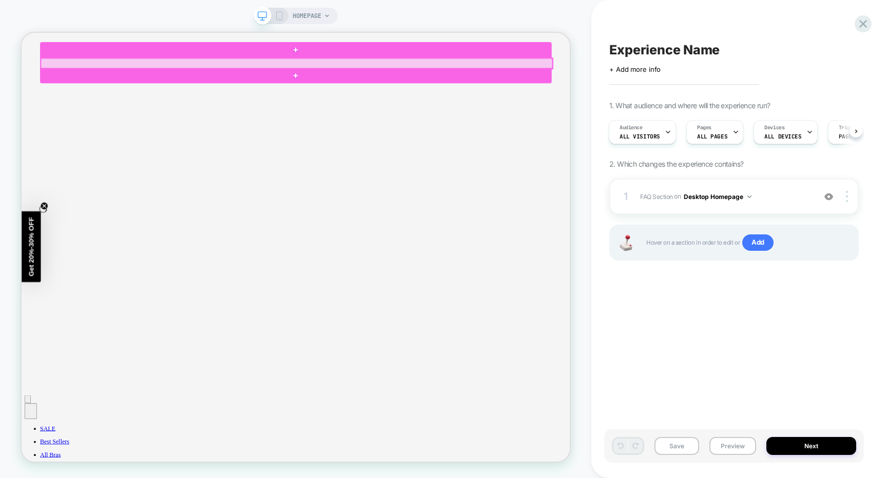
click at [564, 69] on div at bounding box center [388, 74] width 682 height 14
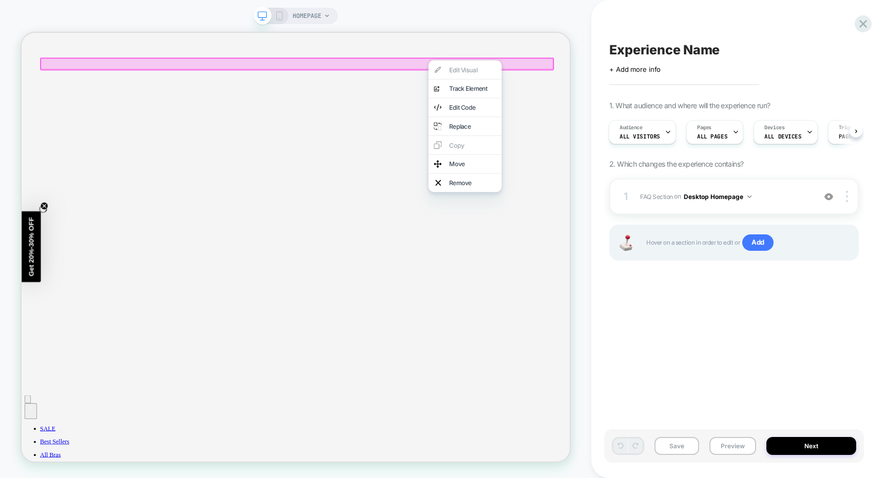
click at [458, 16] on div "HOMEPAGE" at bounding box center [295, 239] width 591 height 458
click at [494, 73] on div at bounding box center [388, 74] width 685 height 17
